Goal: Information Seeking & Learning: Learn about a topic

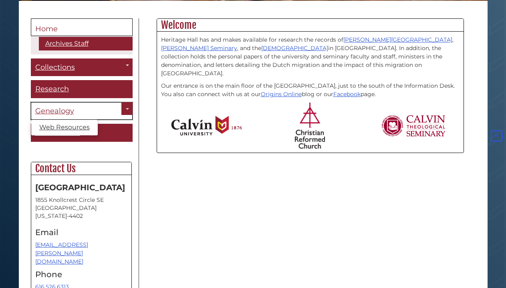
scroll to position [204, 0]
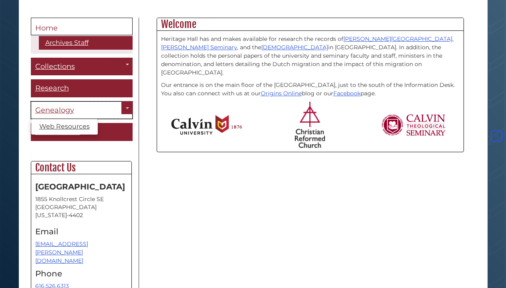
click at [59, 114] on span "Genealogy" at bounding box center [54, 110] width 39 height 9
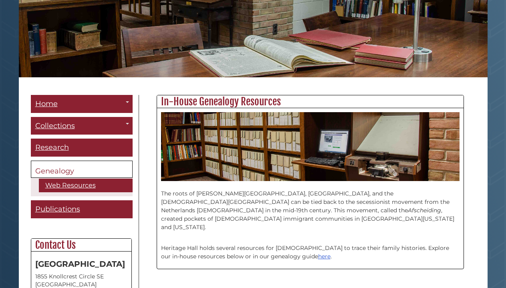
scroll to position [245, 0]
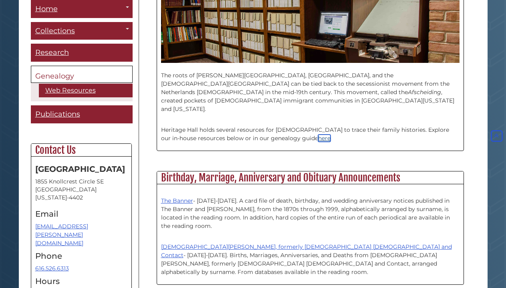
click at [318, 135] on link "here" at bounding box center [324, 138] width 12 height 7
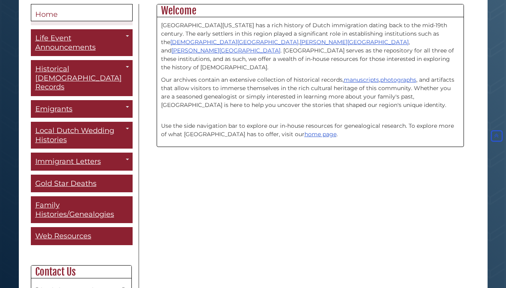
scroll to position [204, 0]
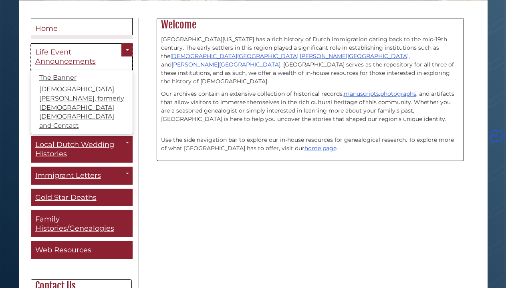
click at [69, 56] on span "Life Event Announcements" at bounding box center [65, 57] width 60 height 18
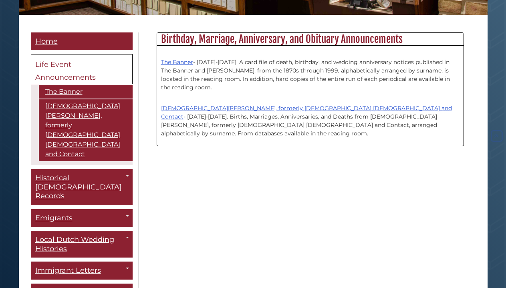
scroll to position [245, 0]
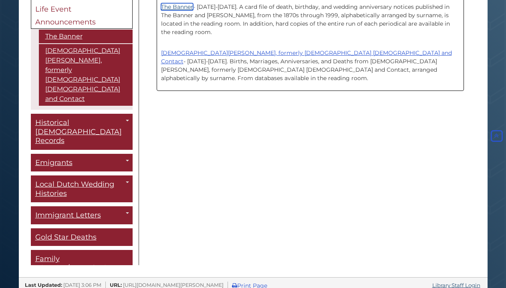
click at [181, 10] on link "The Banner" at bounding box center [177, 6] width 32 height 7
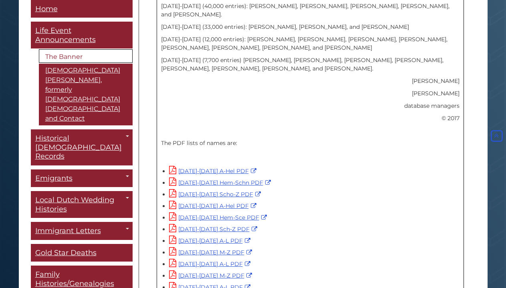
scroll to position [531, 0]
